Goal: Transaction & Acquisition: Purchase product/service

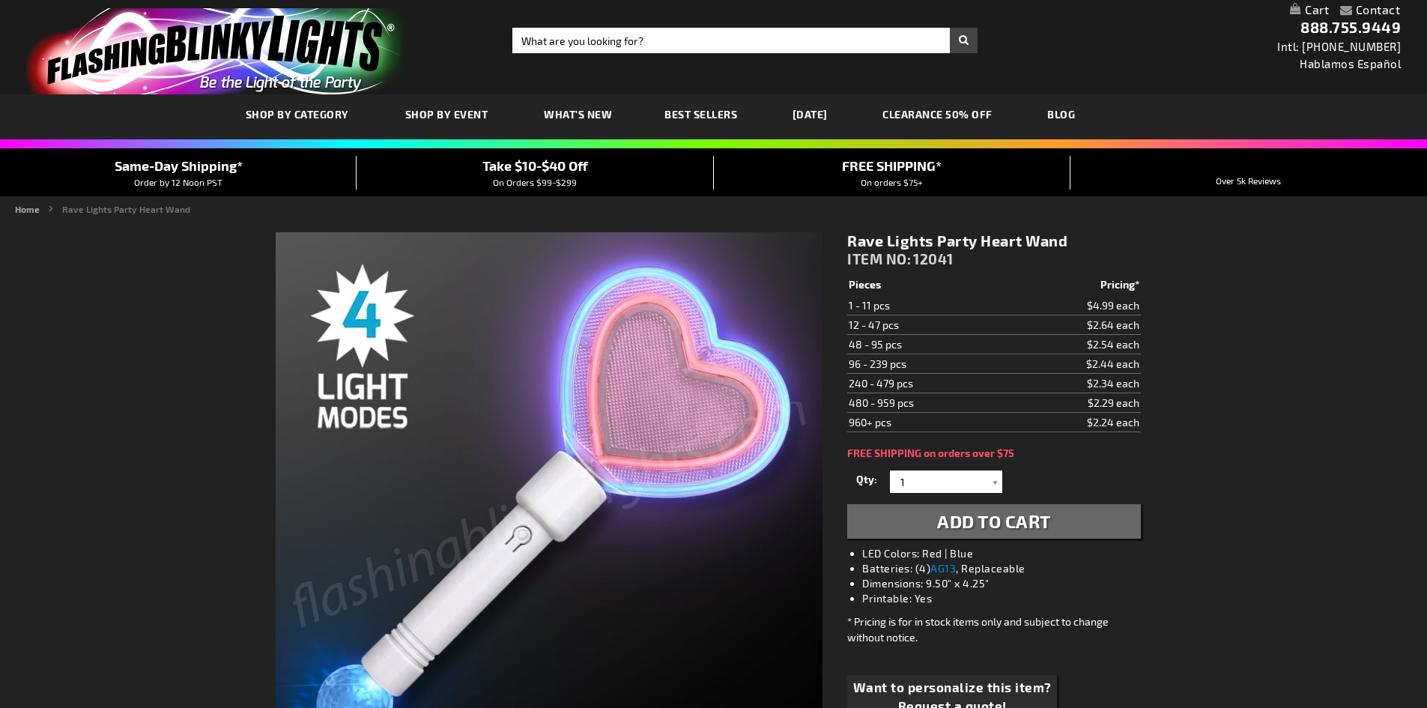
click at [456, 115] on span "Shop By Event" at bounding box center [446, 114] width 83 height 13
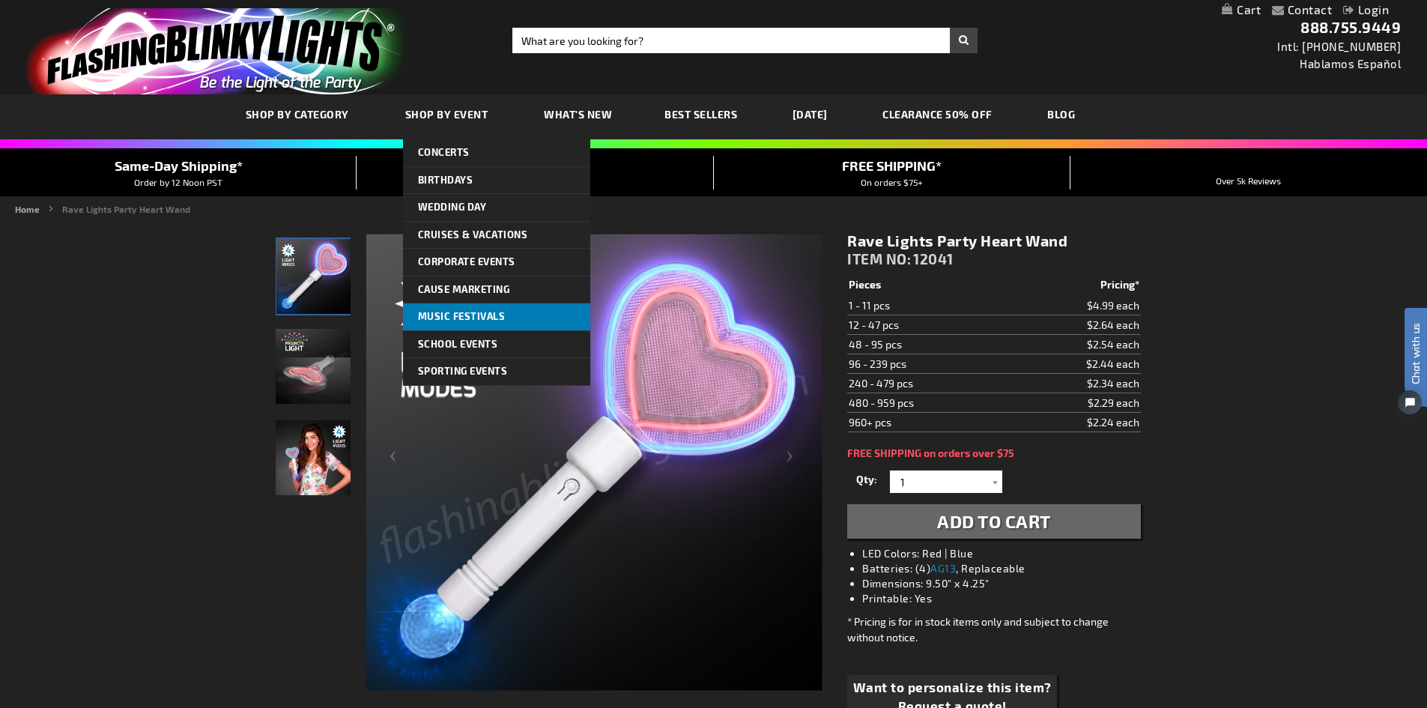
click at [492, 315] on span "Music Festivals" at bounding box center [462, 316] width 88 height 12
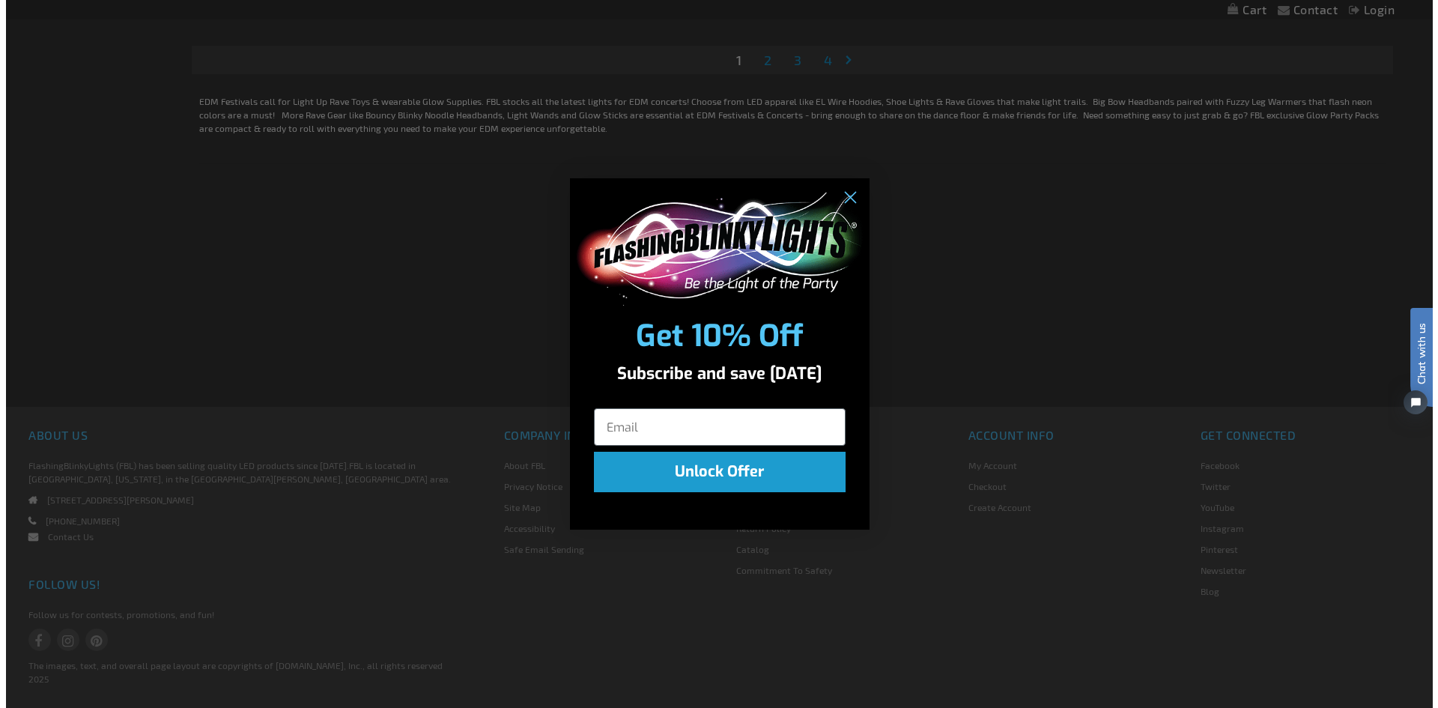
scroll to position [3520, 0]
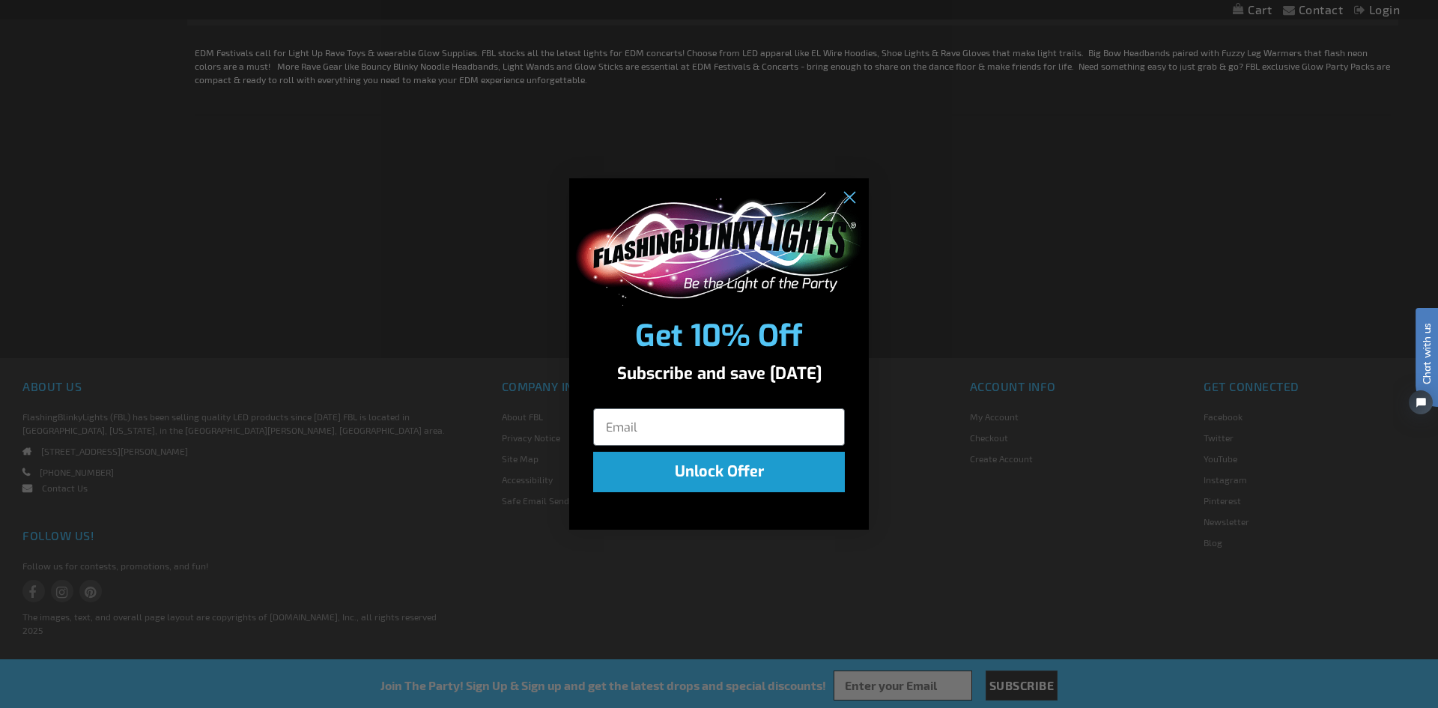
click at [480, 351] on div "Close dialog Get 10% Off Subscribe and save today Unlock Offer Submit" at bounding box center [719, 354] width 1438 height 708
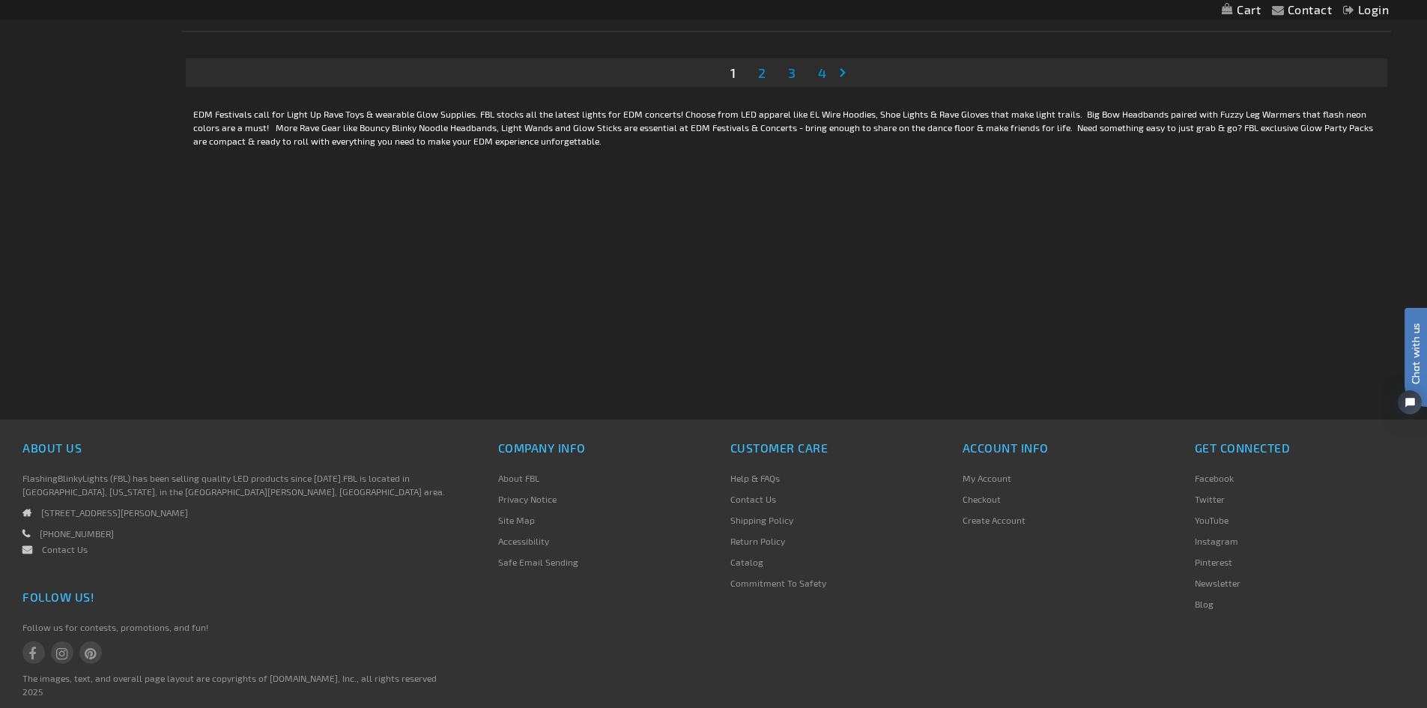
scroll to position [3503, 0]
